Goal: Task Accomplishment & Management: Manage account settings

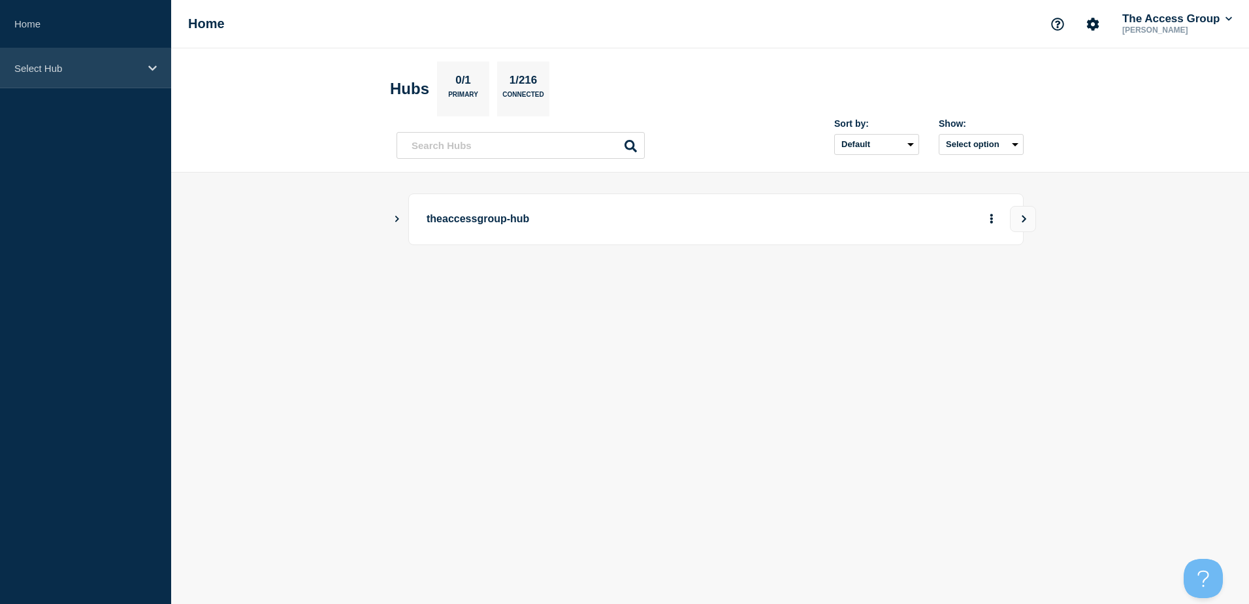
click at [156, 69] on icon at bounding box center [152, 68] width 8 height 10
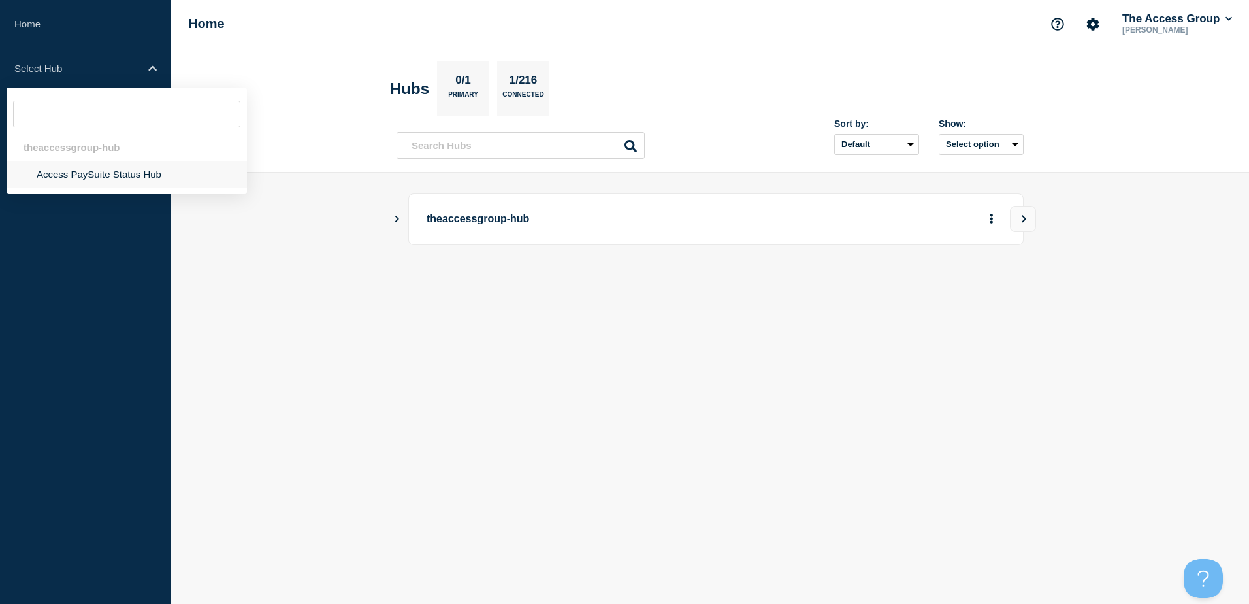
click at [91, 171] on li "Access PaySuite Status Hub" at bounding box center [127, 174] width 240 height 27
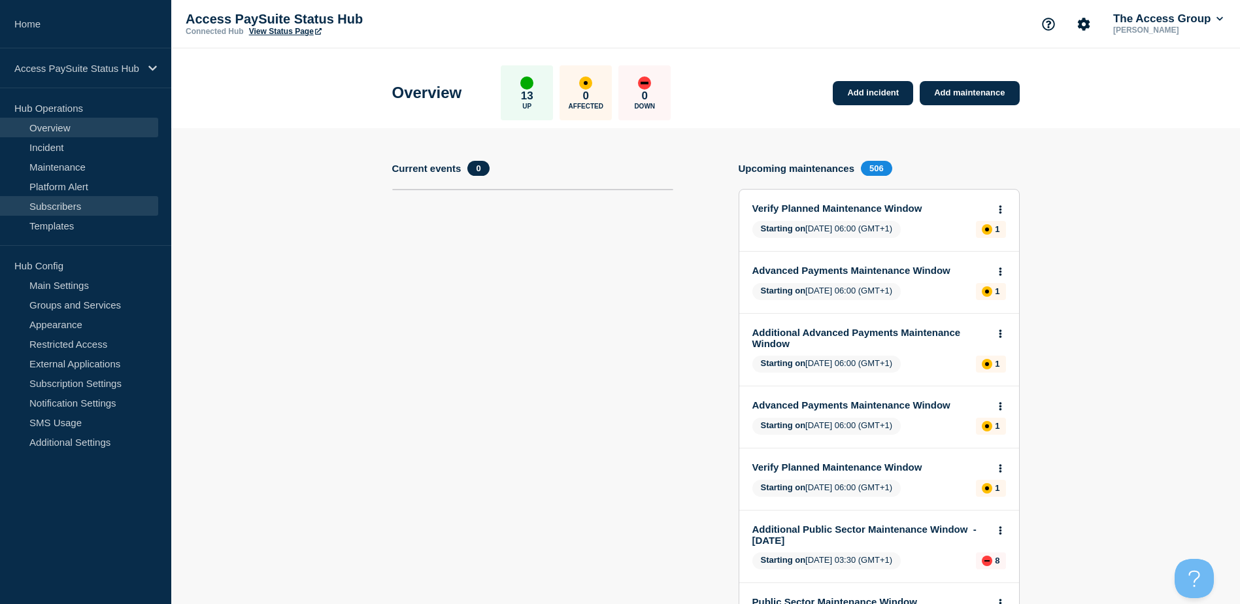
click at [73, 207] on link "Subscribers" at bounding box center [79, 206] width 158 height 20
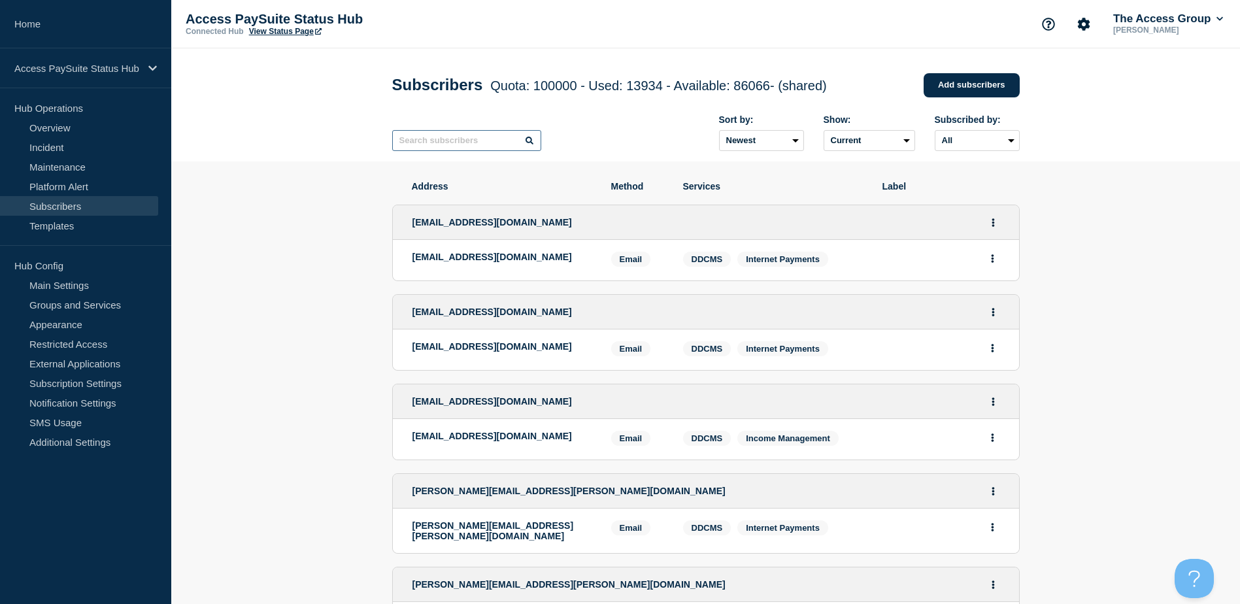
click at [452, 144] on input "text" at bounding box center [466, 140] width 149 height 21
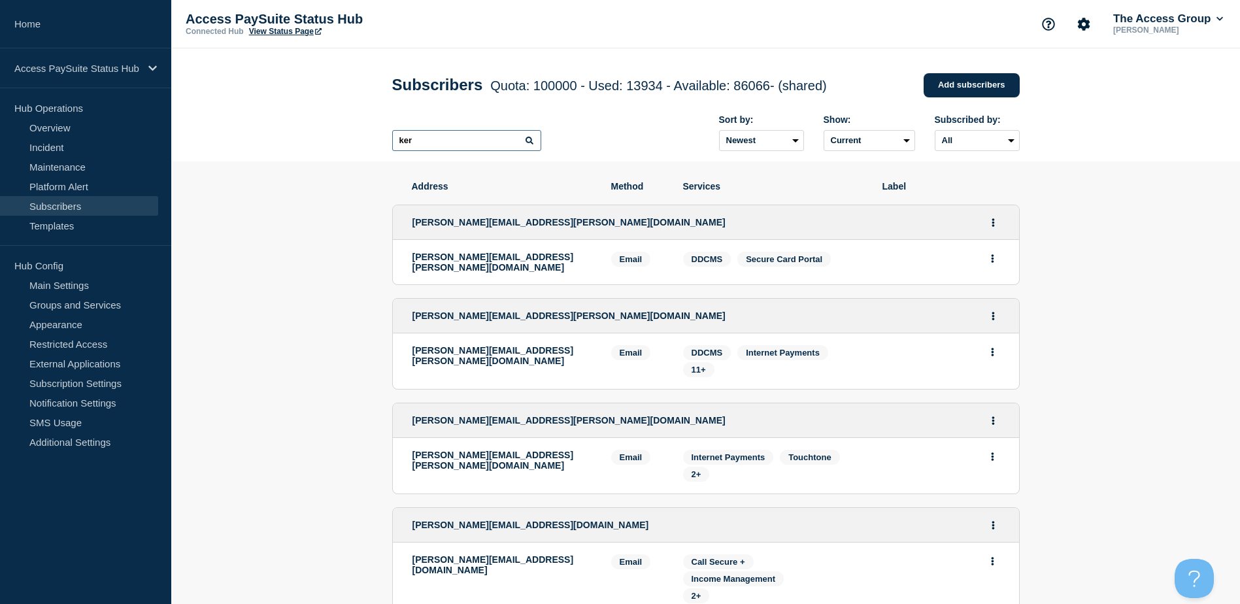
click at [470, 139] on input "ker" at bounding box center [466, 140] width 149 height 21
drag, startPoint x: 447, startPoint y: 140, endPoint x: 314, endPoint y: 142, distance: 132.7
click at [314, 142] on header "Subscribers Quota: 100000 - Used: 13934 - Available: 86066 - (shared) Quota Use…" at bounding box center [705, 104] width 1068 height 113
click at [442, 139] on input "ker" at bounding box center [466, 140] width 149 height 21
click at [421, 144] on input "ker" at bounding box center [466, 140] width 149 height 21
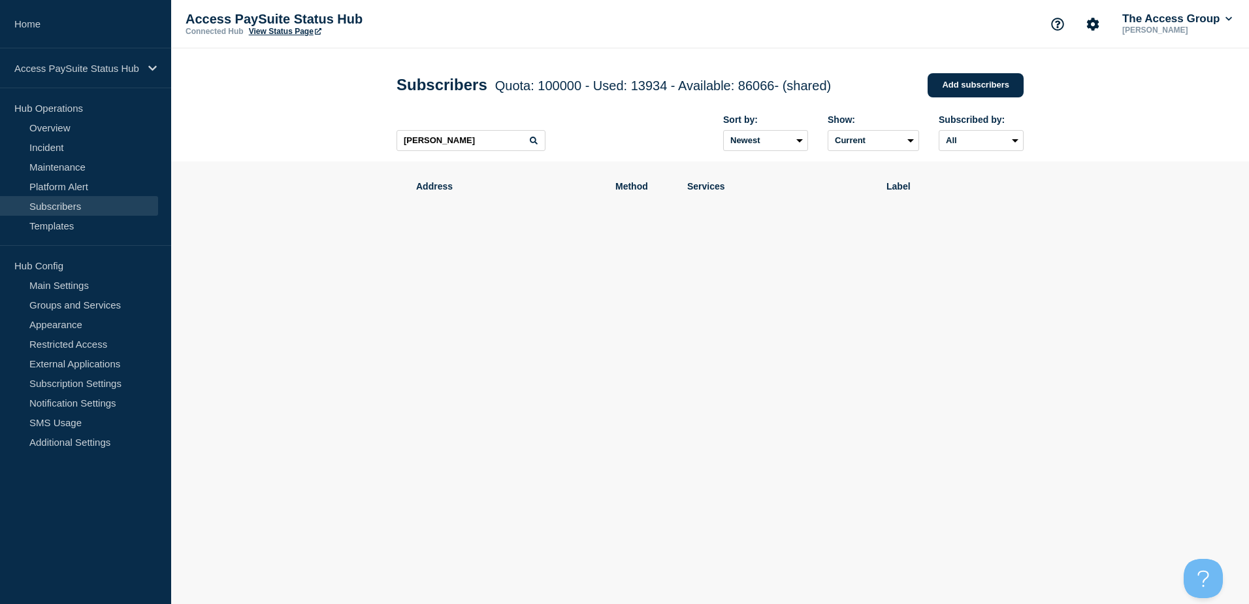
click at [536, 142] on icon at bounding box center [534, 141] width 8 height 8
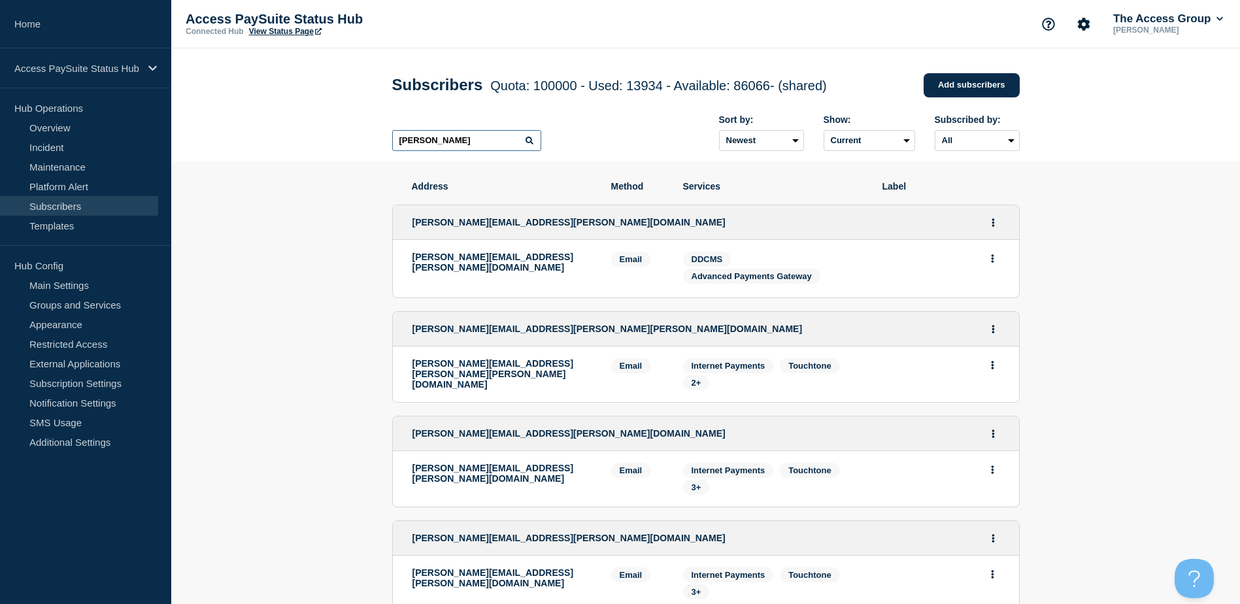
click at [433, 144] on input "[PERSON_NAME]" at bounding box center [466, 140] width 149 height 21
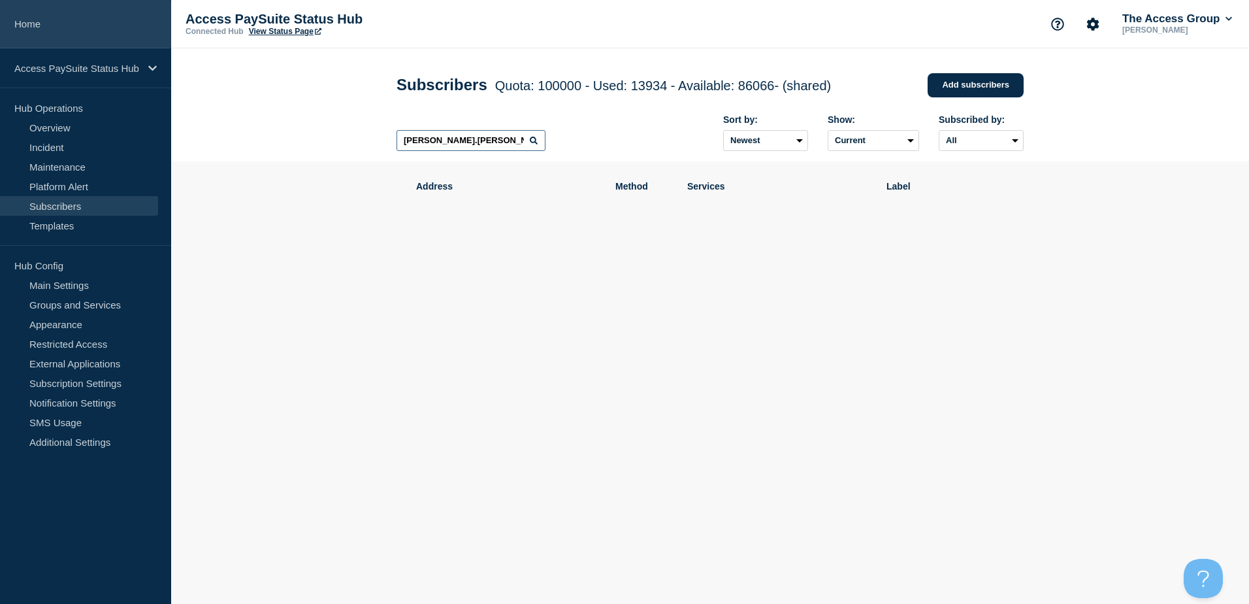
type input "[PERSON_NAME].[PERSON_NAME]"
drag, startPoint x: 487, startPoint y: 144, endPoint x: 323, endPoint y: 144, distance: 164.7
click at [324, 144] on header "Subscribers Quota: 100000 - Used: 13934 - Available: 86066 - (shared) Quota Use…" at bounding box center [710, 104] width 1078 height 113
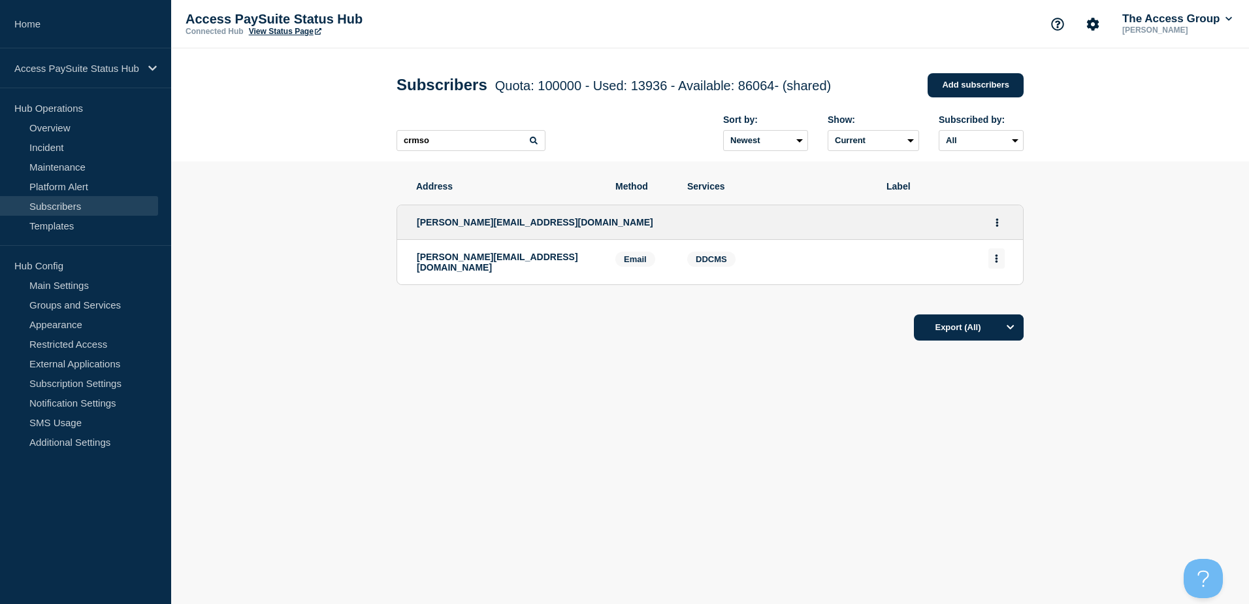
click at [1000, 257] on button "Actions" at bounding box center [997, 258] width 16 height 20
click at [1003, 295] on button "Delete" at bounding box center [997, 296] width 25 height 10
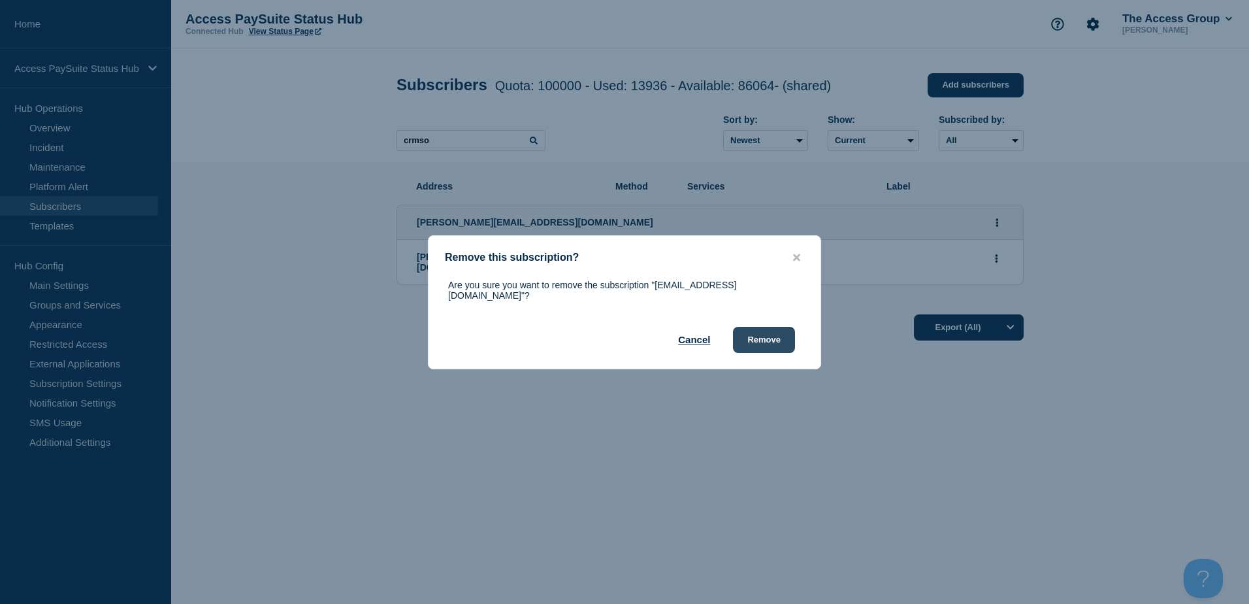
click at [785, 335] on button "Remove" at bounding box center [764, 340] width 62 height 26
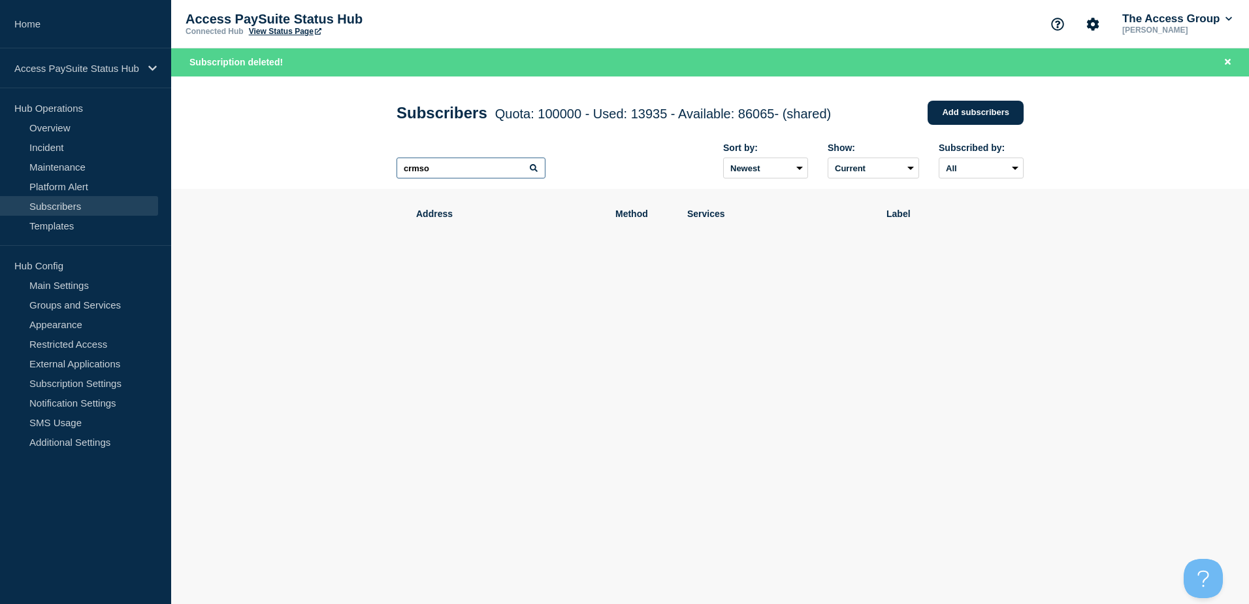
click at [449, 172] on input "crmso" at bounding box center [471, 167] width 149 height 21
drag, startPoint x: 457, startPoint y: 172, endPoint x: 376, endPoint y: 172, distance: 81.7
click at [376, 172] on header "Subscribers Quota: 100000 - Used: 13935 - Available: 86065 - (shared) Quota Use…" at bounding box center [710, 132] width 1078 height 113
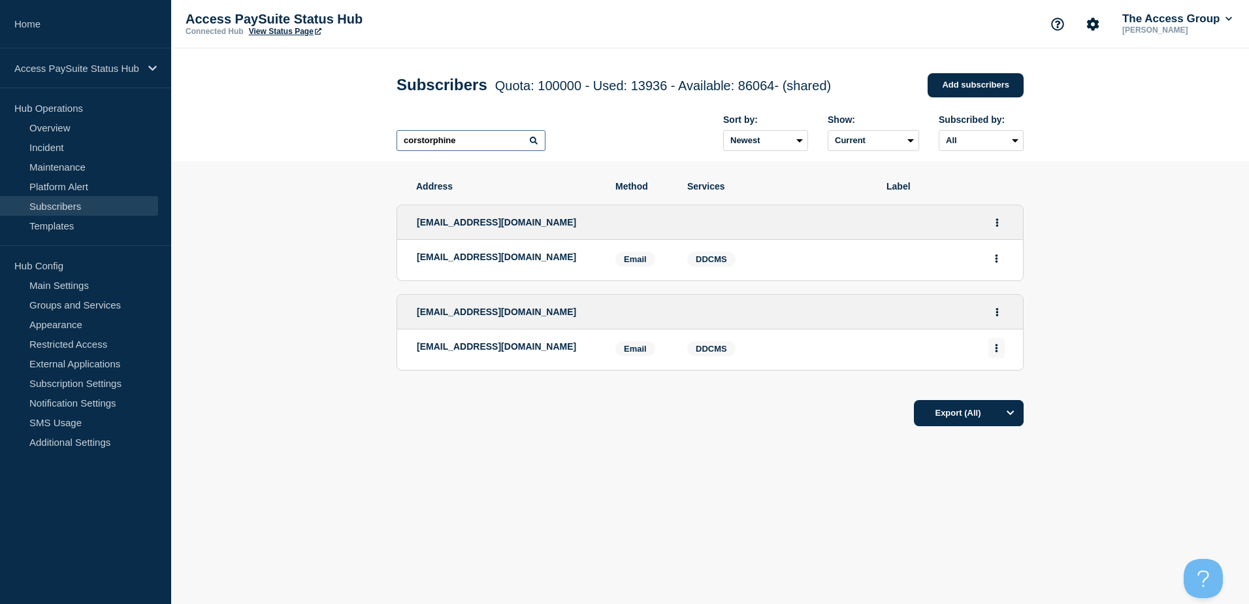
type input "corstorphine"
click at [997, 351] on icon "Actions" at bounding box center [997, 348] width 3 height 8
click at [996, 390] on button "Delete" at bounding box center [997, 385] width 25 height 10
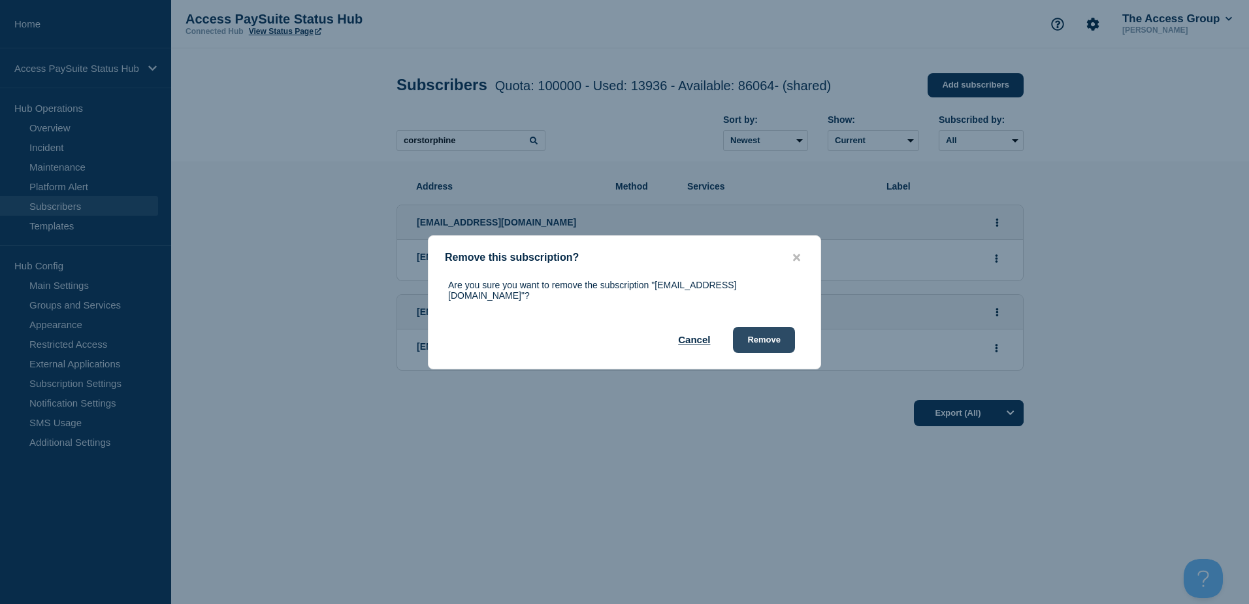
click at [765, 338] on button "Remove" at bounding box center [764, 340] width 62 height 26
